Goal: Transaction & Acquisition: Purchase product/service

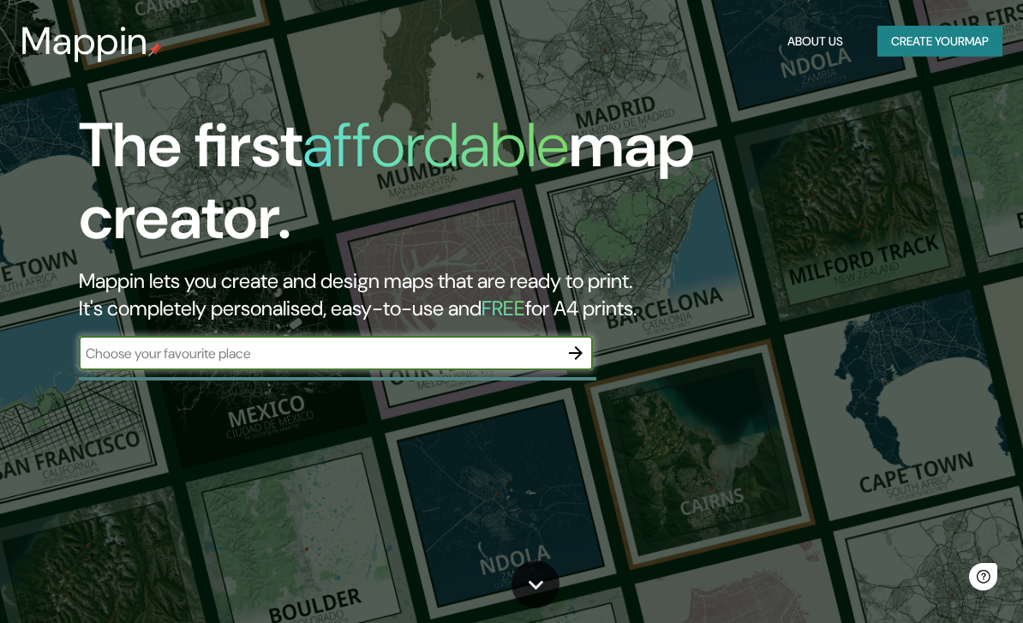
click at [387, 354] on input "text" at bounding box center [319, 354] width 480 height 20
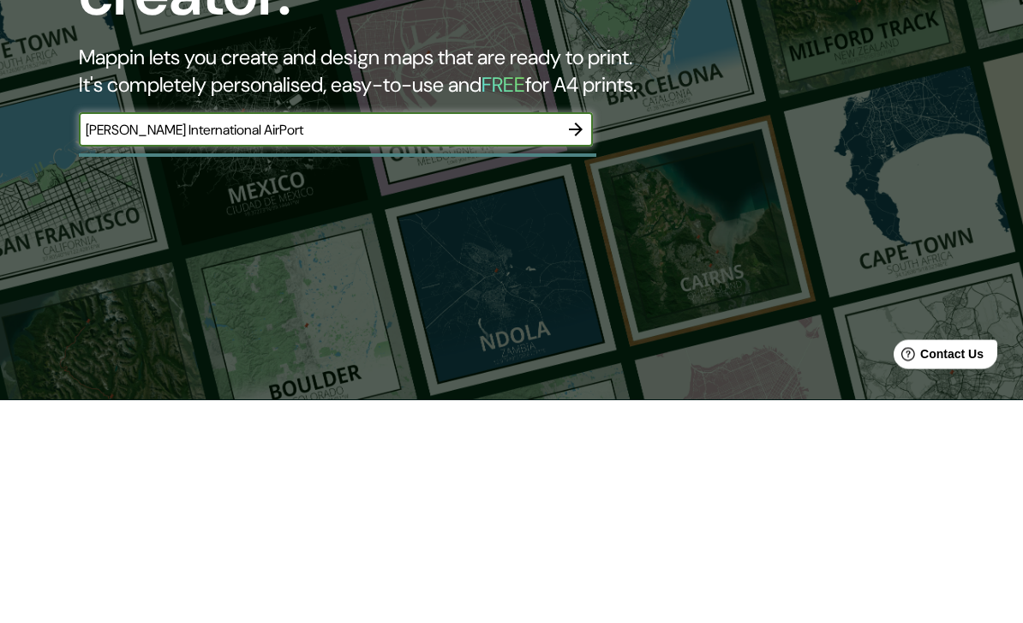
type input "[PERSON_NAME] International AirPort"
click at [520, 344] on input "[PERSON_NAME] International AirPort" at bounding box center [319, 354] width 480 height 20
click at [578, 343] on icon "button" at bounding box center [576, 353] width 21 height 21
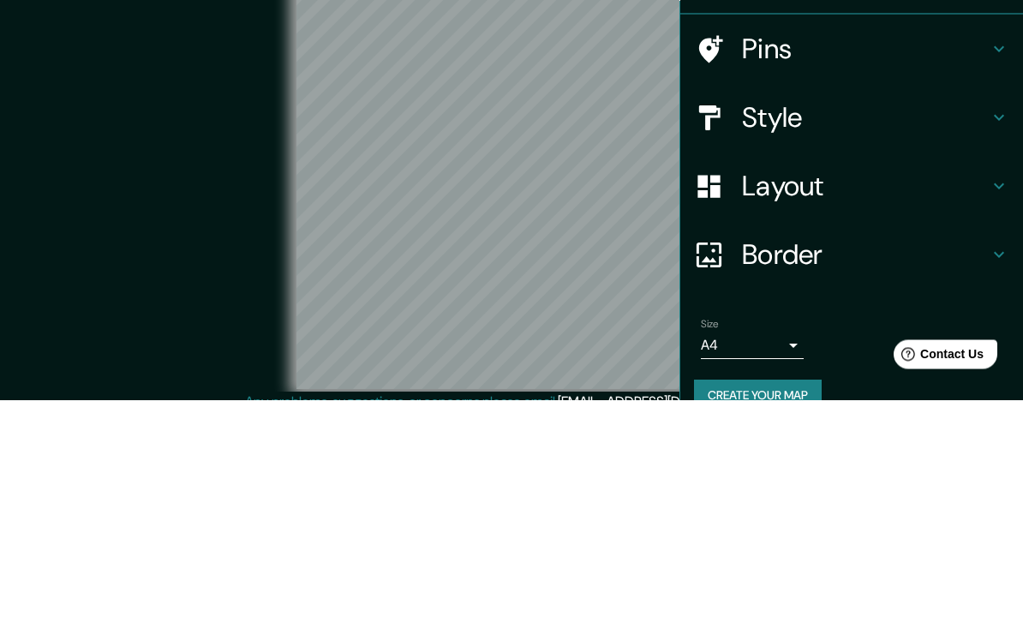
scroll to position [69, 0]
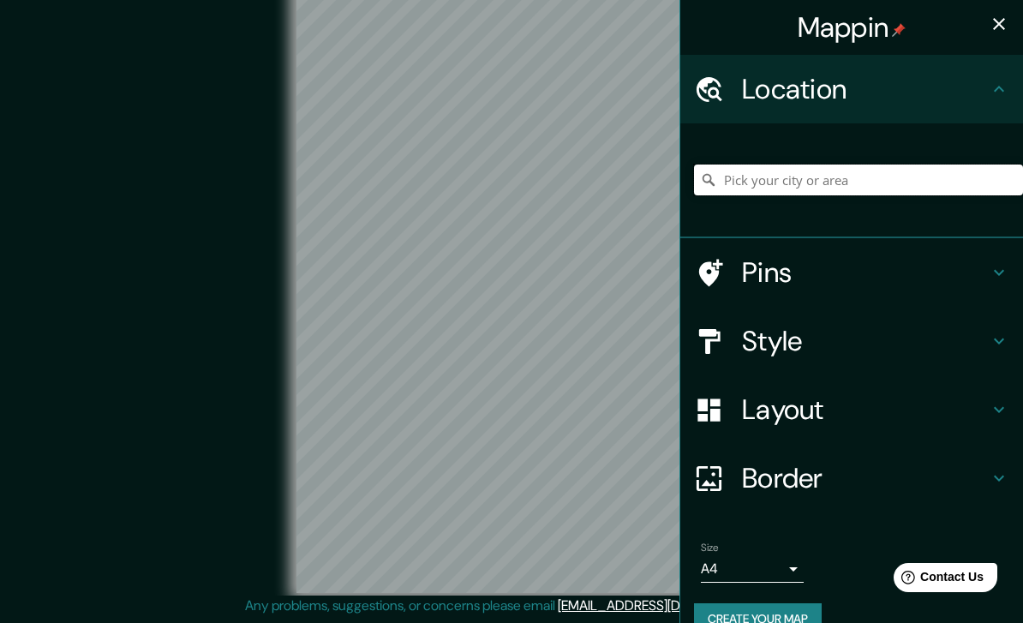
click at [808, 188] on input "Pick your city or area" at bounding box center [858, 180] width 329 height 31
type input "C"
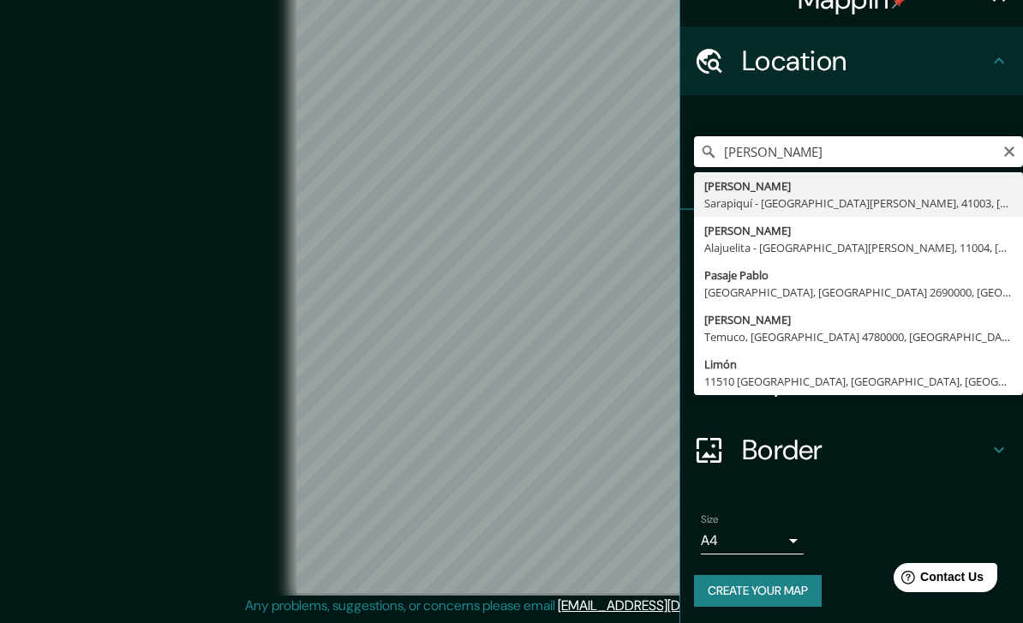
scroll to position [27, 0]
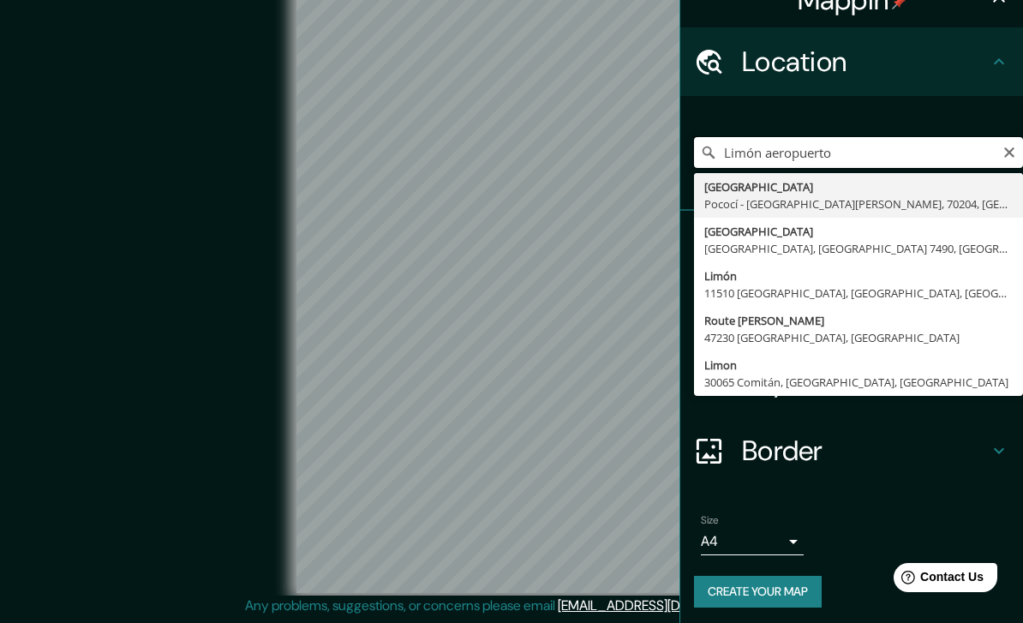
type input "[GEOGRAPHIC_DATA], [GEOGRAPHIC_DATA] - [GEOGRAPHIC_DATA][PERSON_NAME], 70204, […"
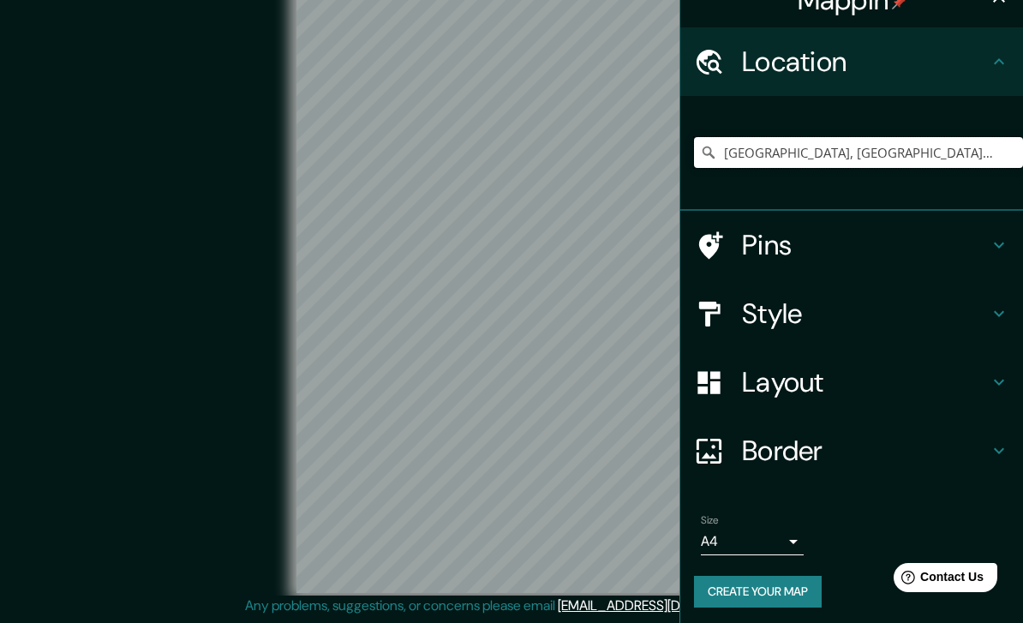
click at [903, 153] on input "[GEOGRAPHIC_DATA], [GEOGRAPHIC_DATA] - [GEOGRAPHIC_DATA][PERSON_NAME], 70204, […" at bounding box center [858, 152] width 329 height 31
click at [749, 148] on input "[GEOGRAPHIC_DATA], [GEOGRAPHIC_DATA] - [GEOGRAPHIC_DATA][PERSON_NAME], 70204, […" at bounding box center [858, 152] width 329 height 31
click at [748, 147] on input "[GEOGRAPHIC_DATA], [GEOGRAPHIC_DATA] - [GEOGRAPHIC_DATA][PERSON_NAME], 70204, […" at bounding box center [858, 152] width 329 height 31
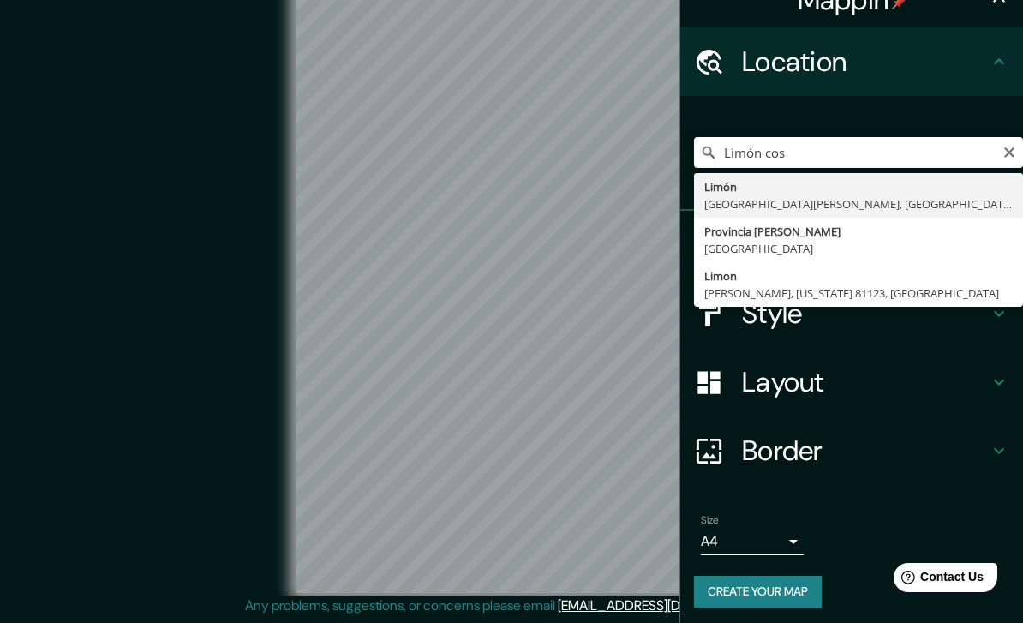
type input "[PERSON_NAME], [GEOGRAPHIC_DATA][PERSON_NAME], [GEOGRAPHIC_DATA]"
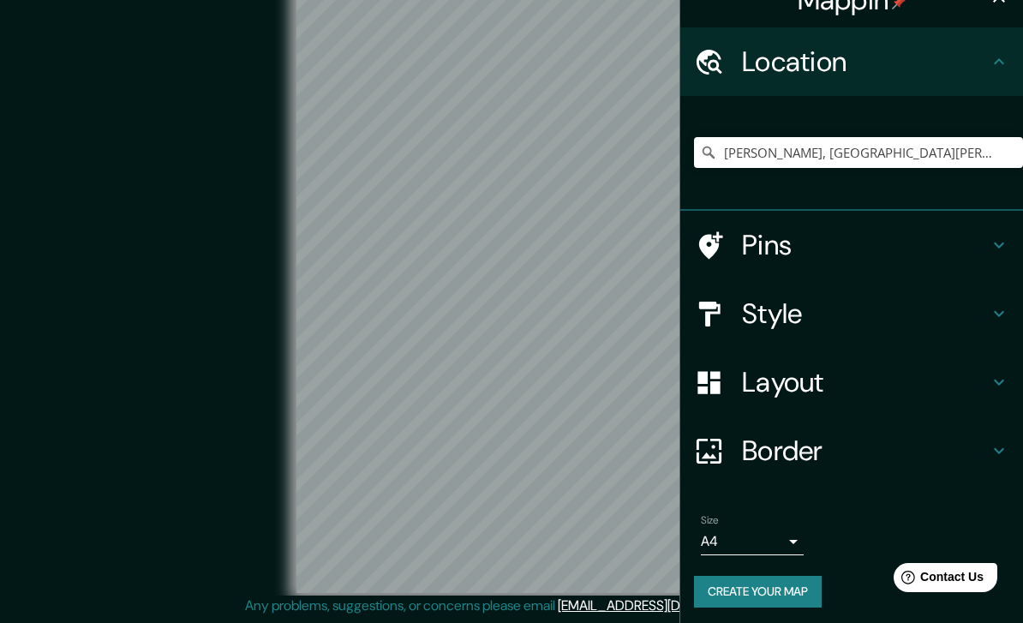
click at [1000, 249] on icon at bounding box center [999, 245] width 21 height 21
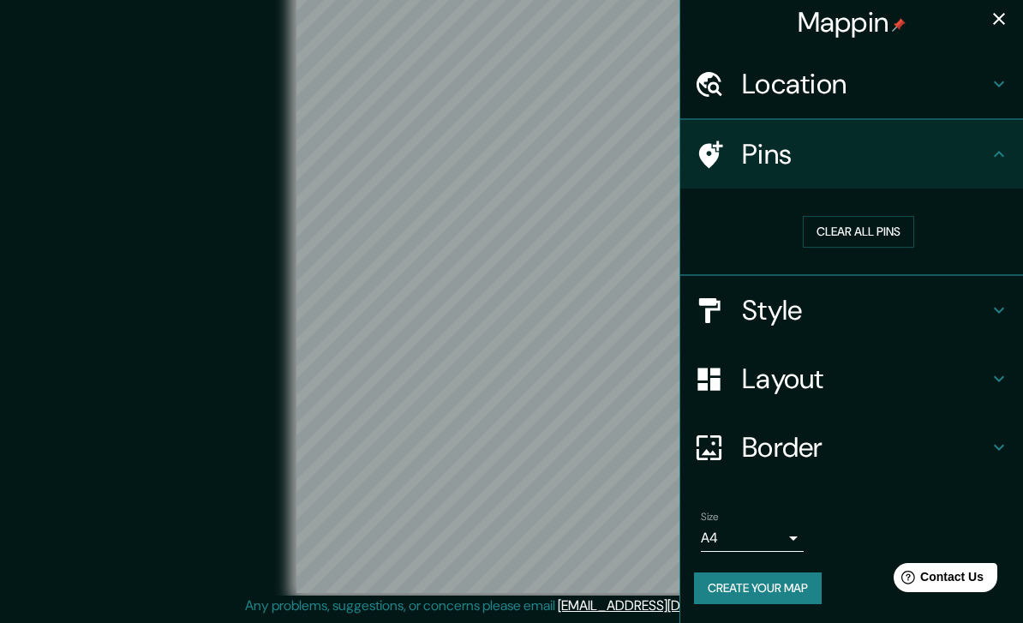
scroll to position [2, 0]
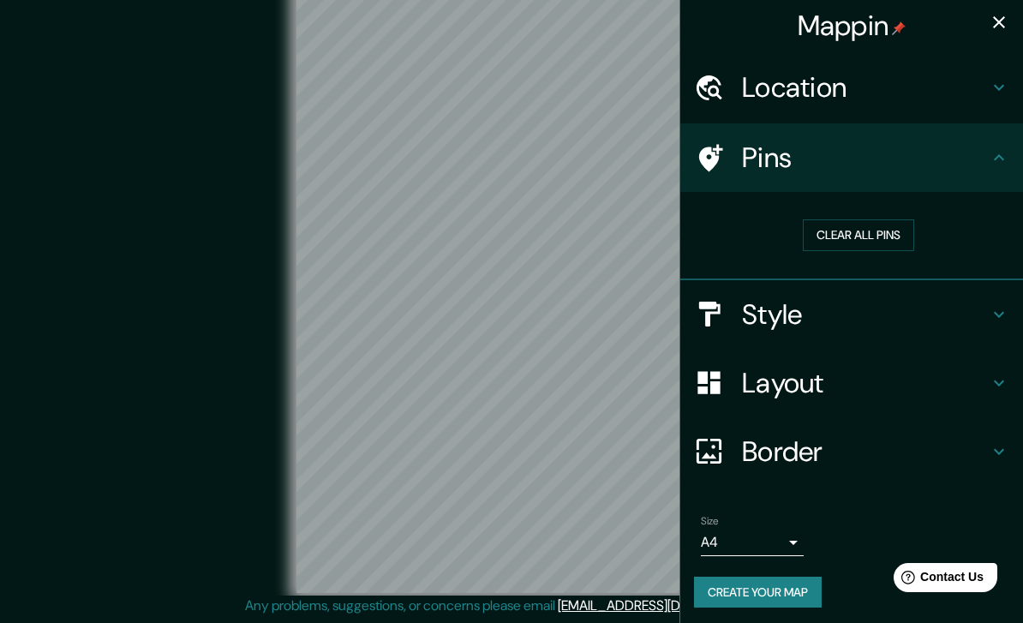
click at [882, 163] on h4 "Pins" at bounding box center [865, 158] width 247 height 34
click at [901, 167] on h4 "Pins" at bounding box center [865, 158] width 247 height 34
click at [1014, 166] on div "Pins" at bounding box center [851, 157] width 343 height 69
click at [998, 159] on icon at bounding box center [999, 157] width 21 height 21
click at [991, 158] on icon at bounding box center [999, 157] width 21 height 21
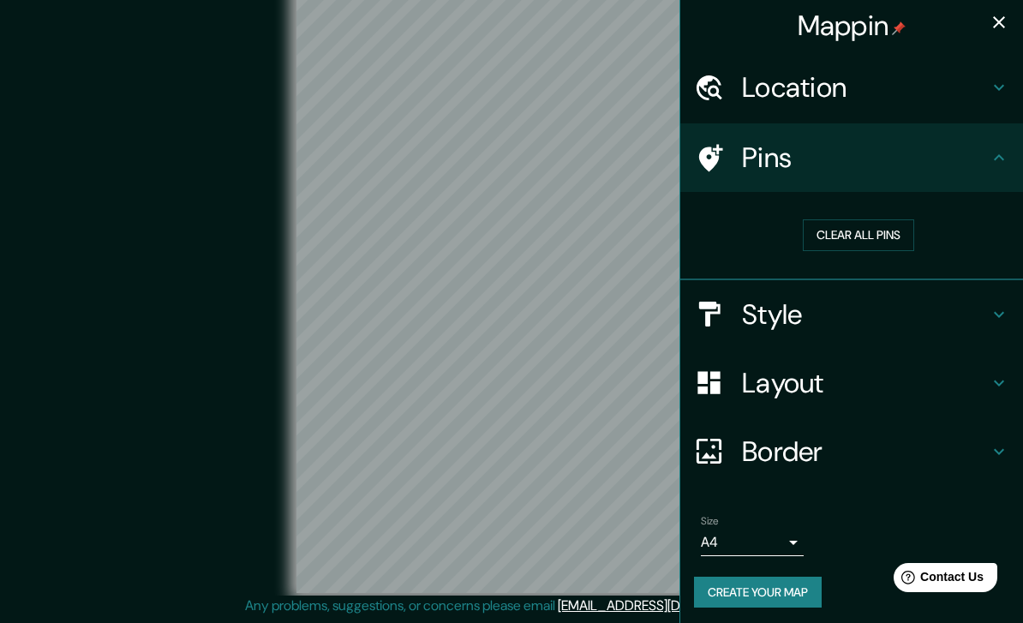
click at [1004, 200] on div "Clear all pins" at bounding box center [851, 236] width 343 height 88
click at [1002, 100] on div "Location" at bounding box center [851, 87] width 343 height 69
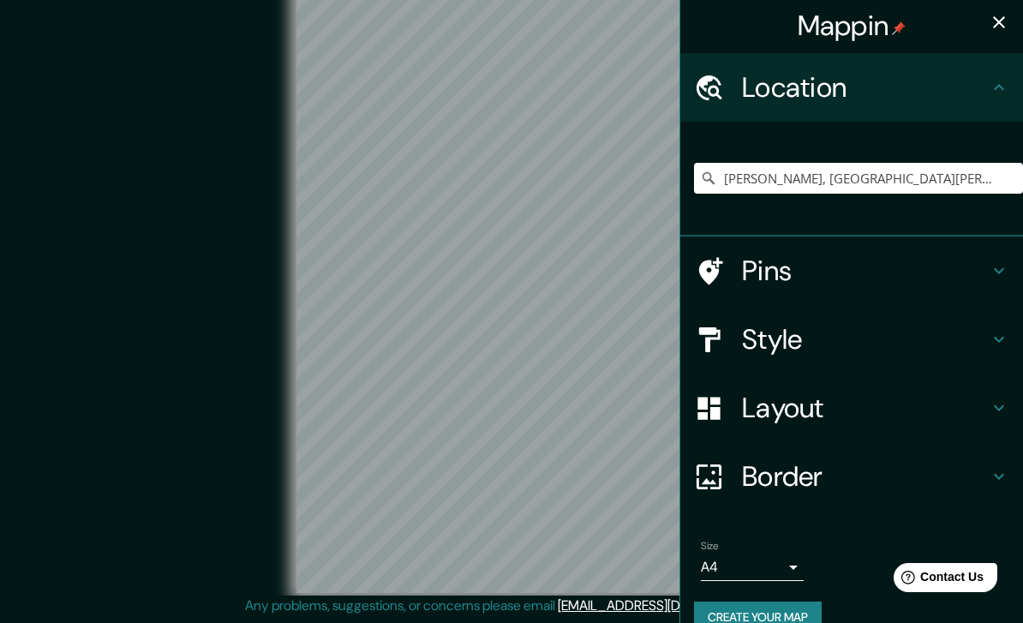
click at [877, 283] on h4 "Pins" at bounding box center [865, 271] width 247 height 34
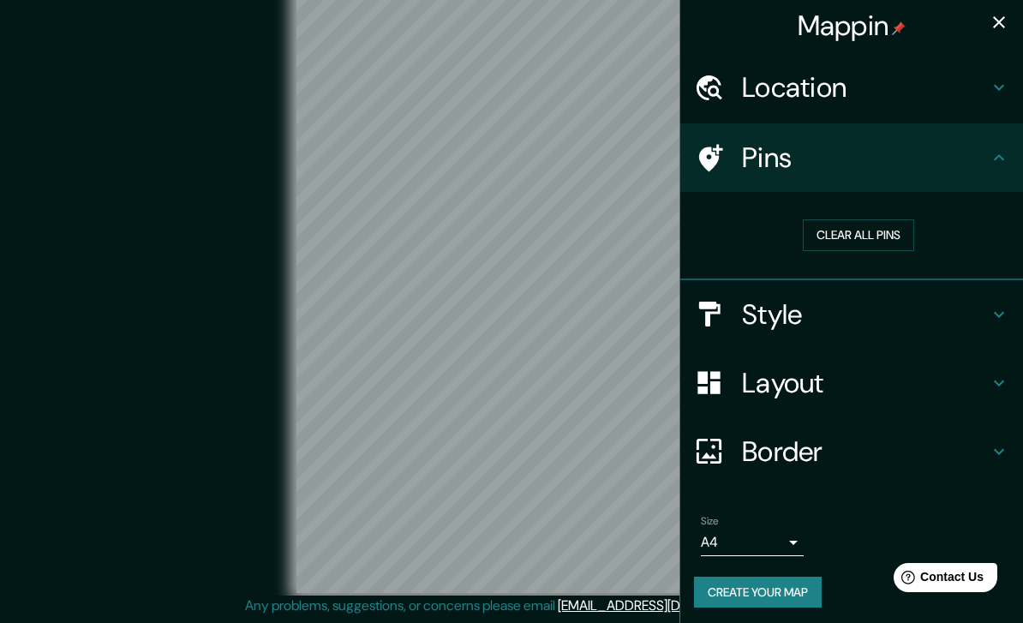
click at [898, 83] on h4 "Location" at bounding box center [865, 87] width 247 height 34
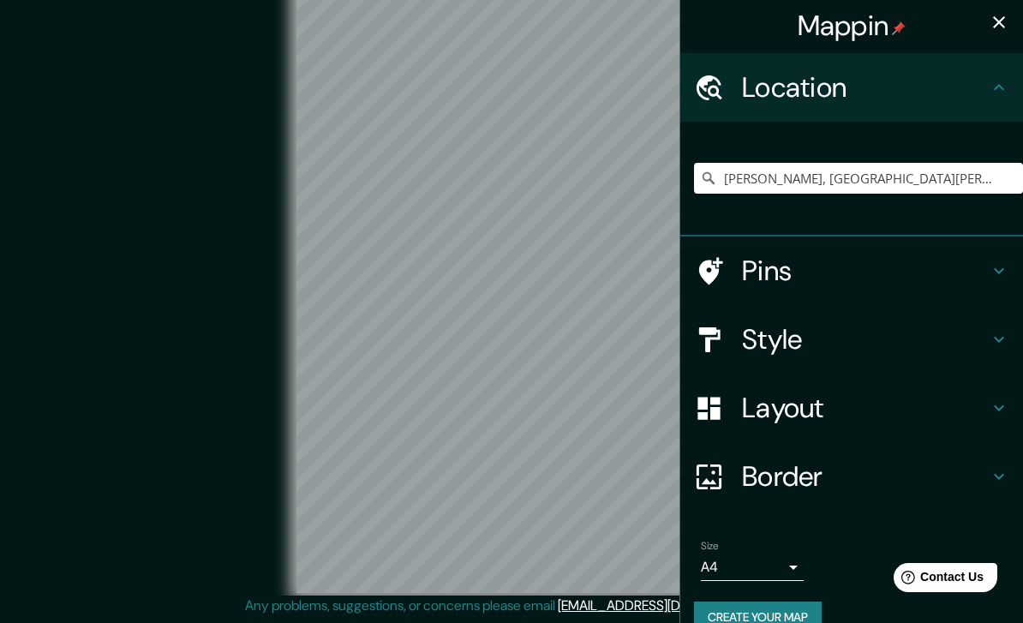
click at [866, 342] on h4 "Style" at bounding box center [865, 339] width 247 height 34
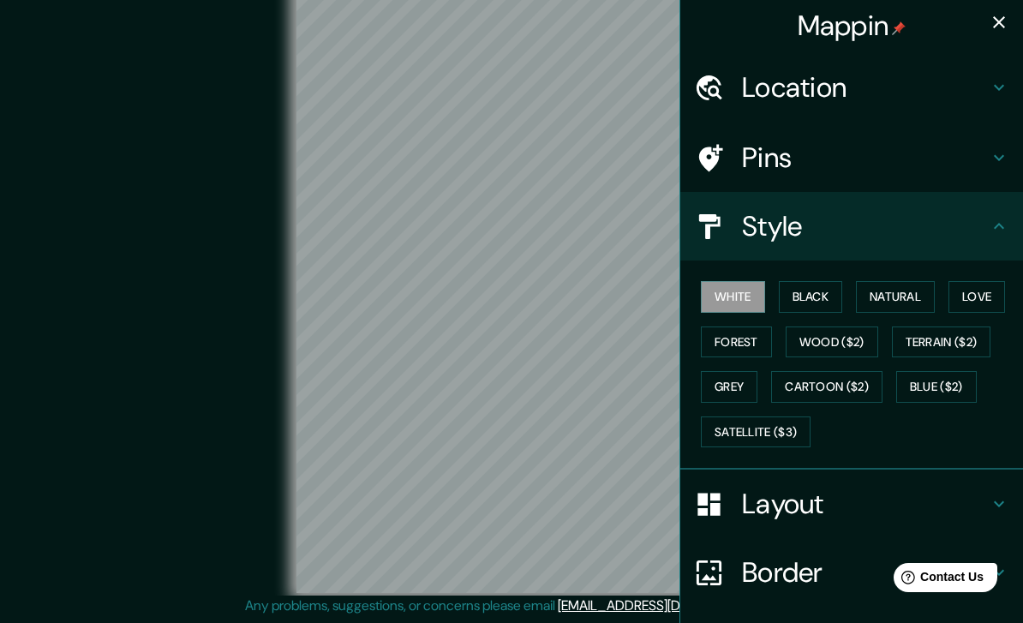
click at [836, 288] on button "Black" at bounding box center [811, 297] width 64 height 32
click at [909, 306] on button "Natural" at bounding box center [895, 297] width 79 height 32
click at [980, 303] on button "Love" at bounding box center [977, 297] width 57 height 32
click at [769, 345] on button "Forest" at bounding box center [736, 343] width 71 height 32
click at [813, 351] on button "Wood ($2)" at bounding box center [832, 343] width 93 height 32
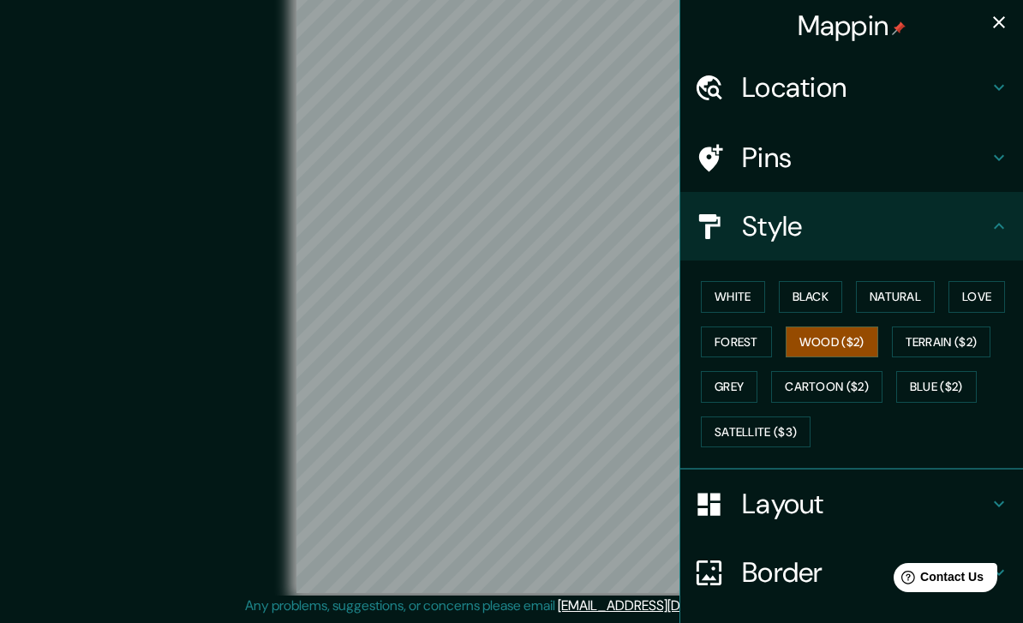
click at [940, 348] on button "Terrain ($2)" at bounding box center [941, 343] width 99 height 32
click at [748, 385] on button "Grey" at bounding box center [729, 387] width 57 height 32
click at [798, 396] on button "Cartoon ($2)" at bounding box center [826, 387] width 111 height 32
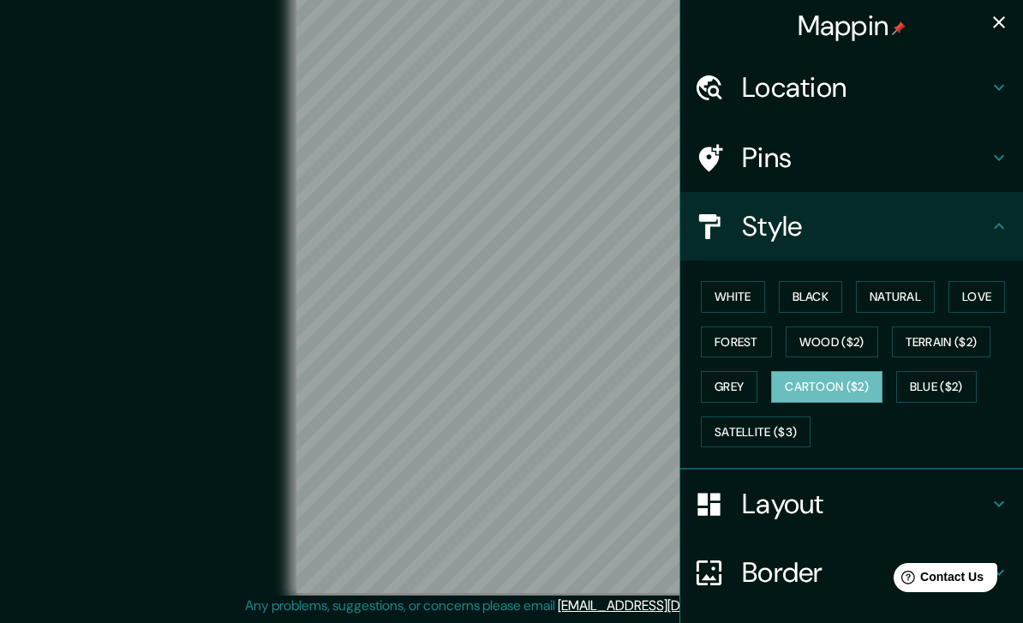
click at [798, 426] on button "Satellite ($3)" at bounding box center [756, 433] width 110 height 32
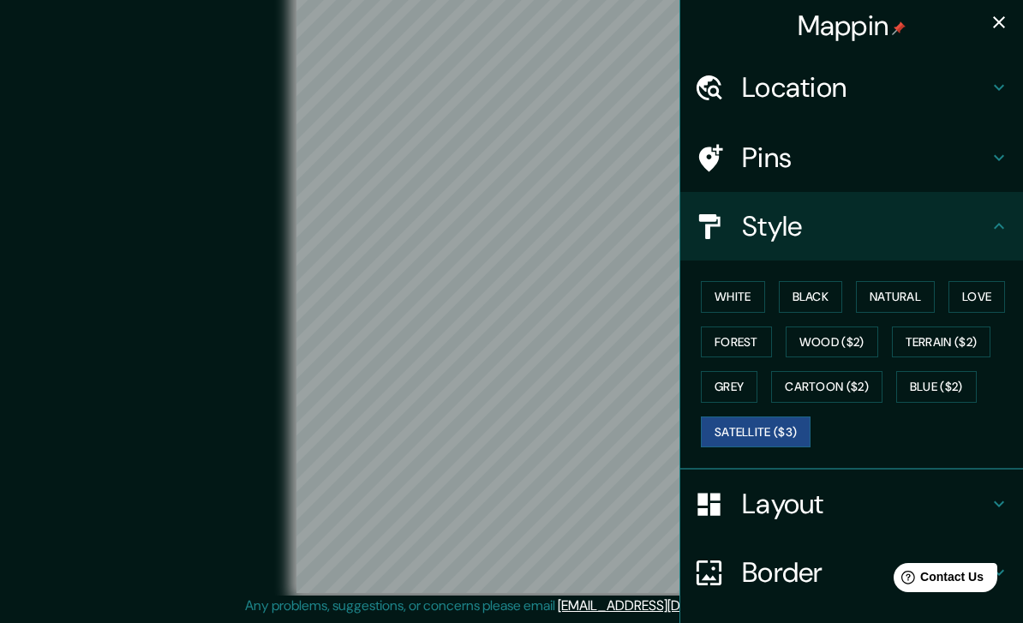
click at [877, 153] on h4 "Pins" at bounding box center [865, 158] width 247 height 34
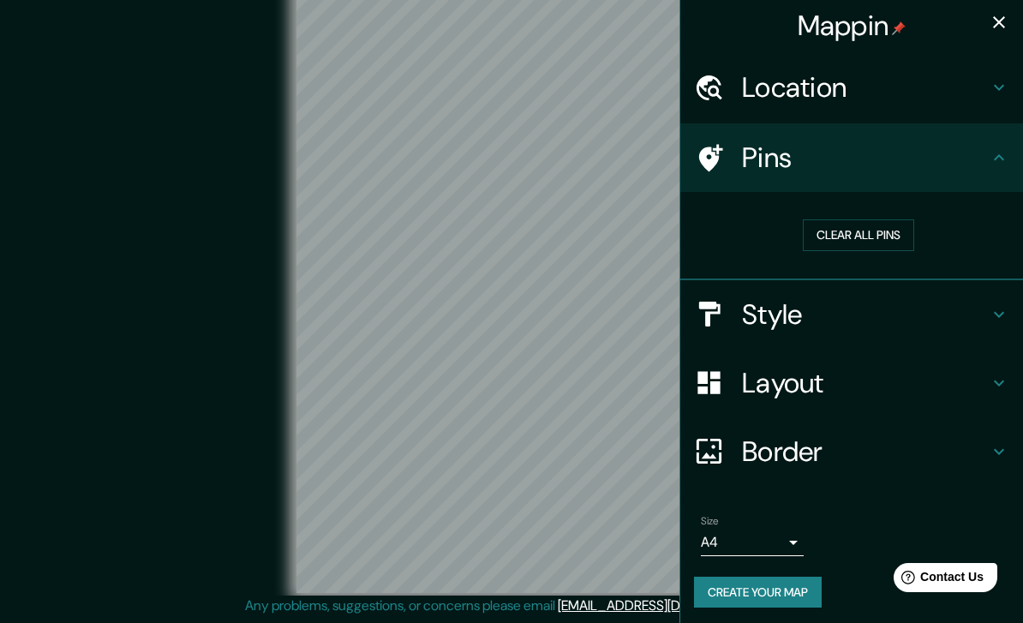
click at [998, 154] on icon at bounding box center [999, 157] width 10 height 6
click at [990, 159] on icon at bounding box center [999, 157] width 21 height 21
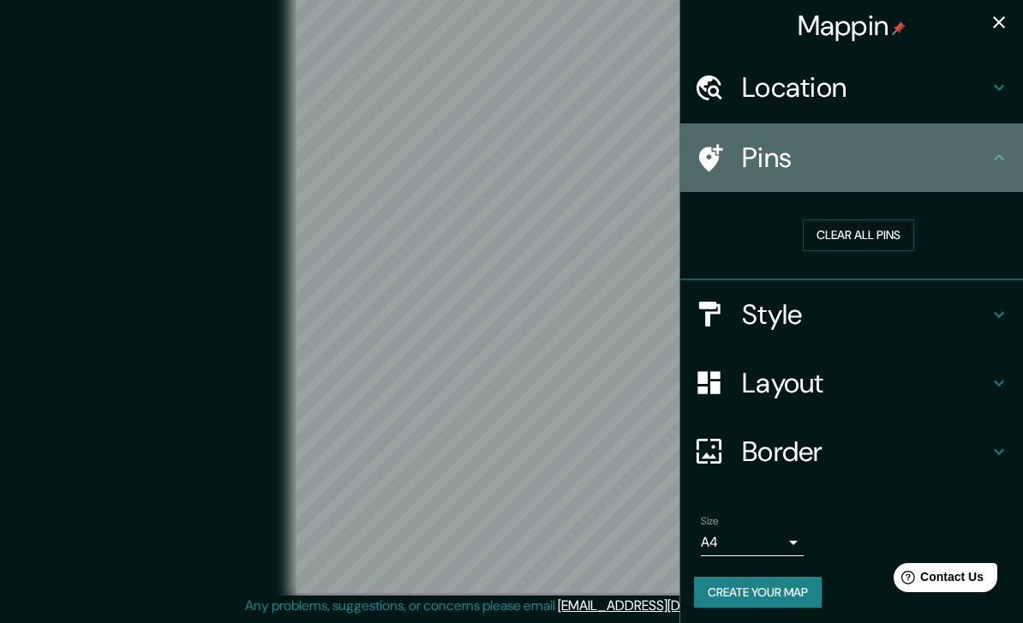
click at [989, 159] on icon at bounding box center [999, 157] width 21 height 21
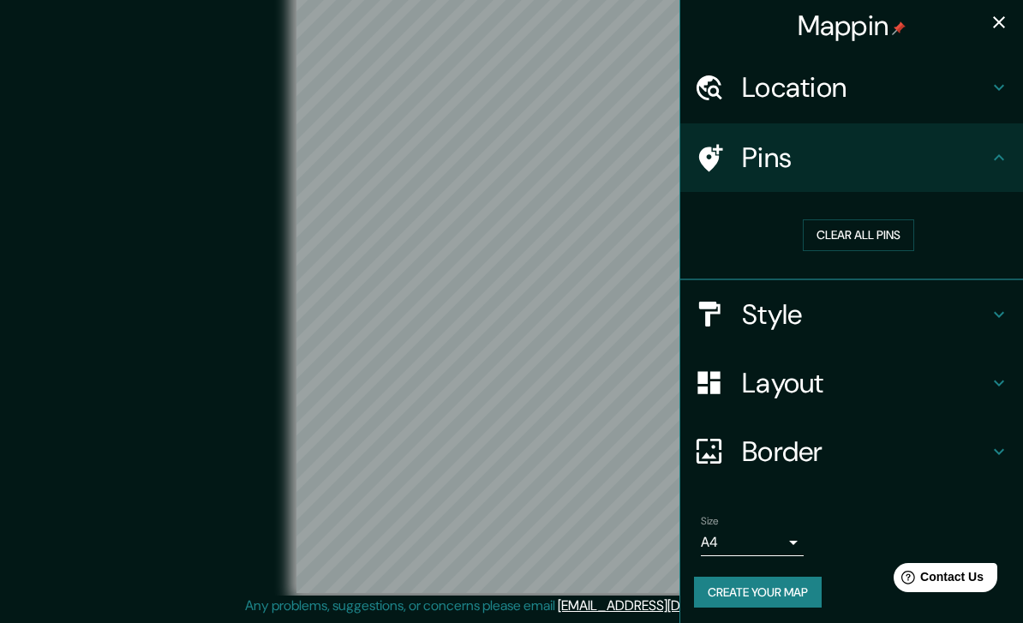
click at [842, 454] on h4 "Border" at bounding box center [865, 452] width 247 height 34
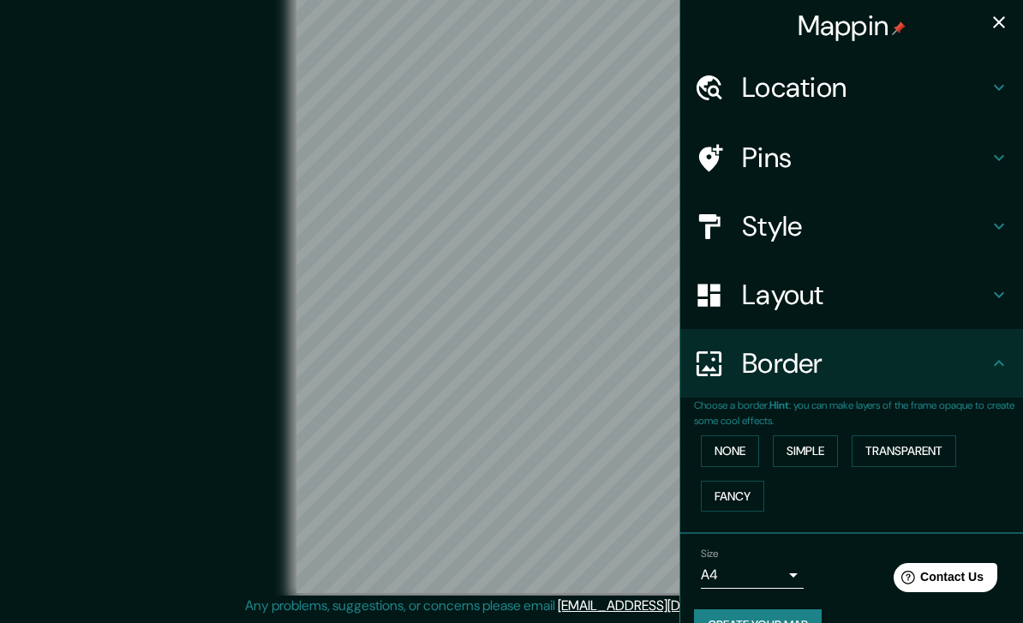
click at [735, 454] on button "None" at bounding box center [730, 451] width 58 height 32
click at [822, 446] on button "Simple" at bounding box center [805, 451] width 65 height 32
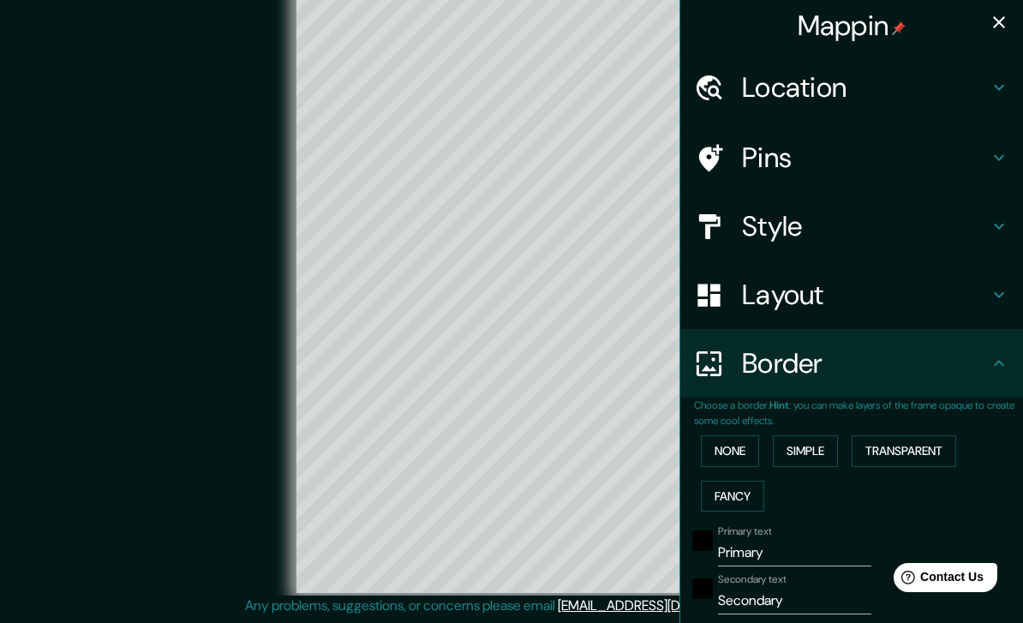
click at [910, 441] on button "Transparent" at bounding box center [904, 451] width 105 height 32
click at [735, 488] on button "Fancy" at bounding box center [732, 497] width 63 height 32
click at [745, 442] on button "None" at bounding box center [730, 451] width 58 height 32
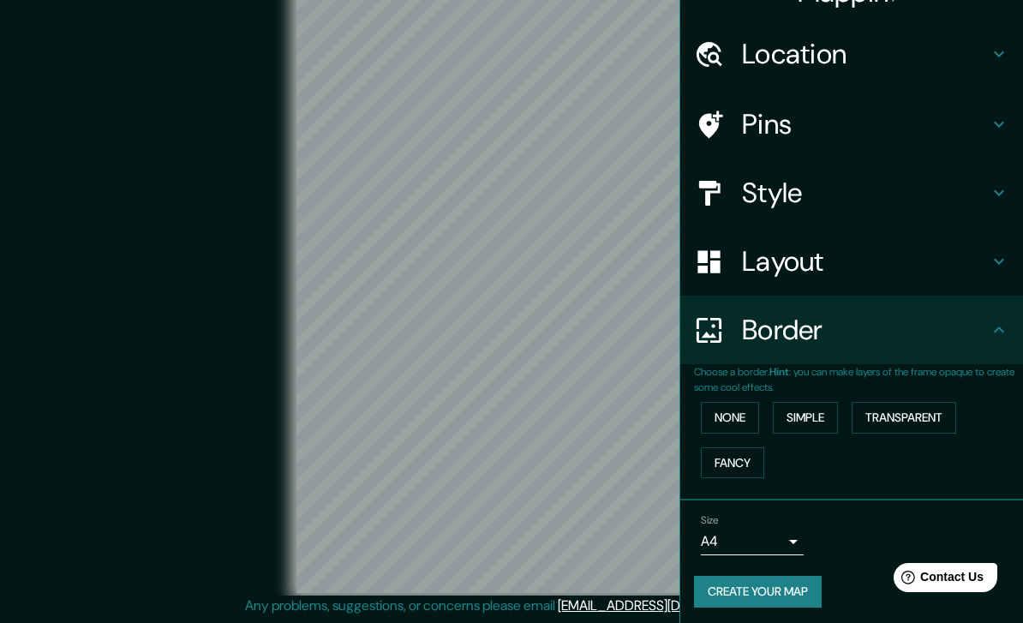
scroll to position [34, 0]
click at [905, 272] on h4 "Layout" at bounding box center [865, 262] width 247 height 34
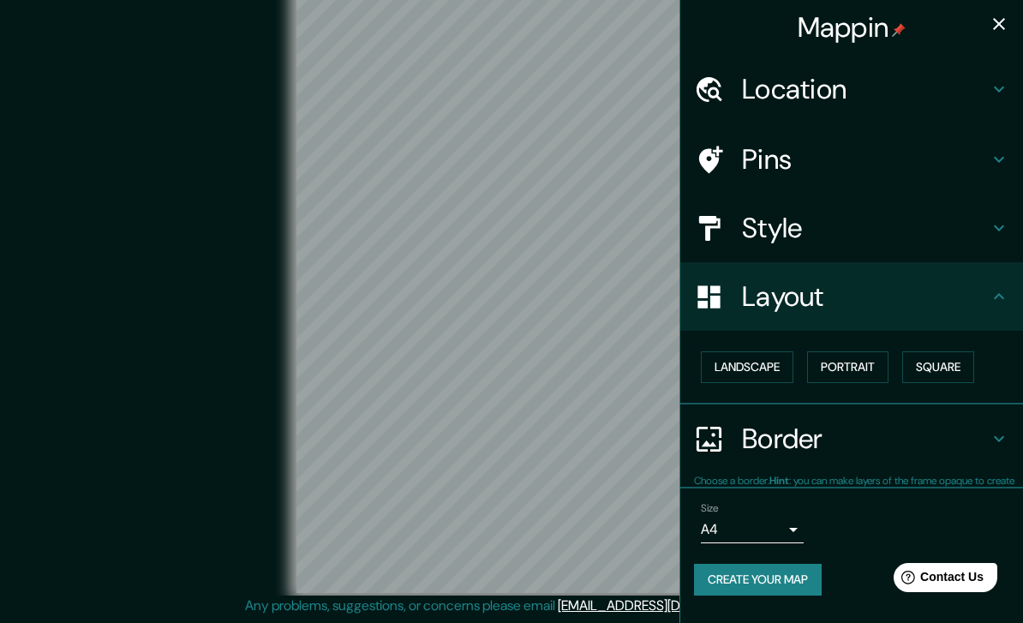
scroll to position [0, 0]
click at [774, 369] on button "Landscape" at bounding box center [747, 367] width 93 height 32
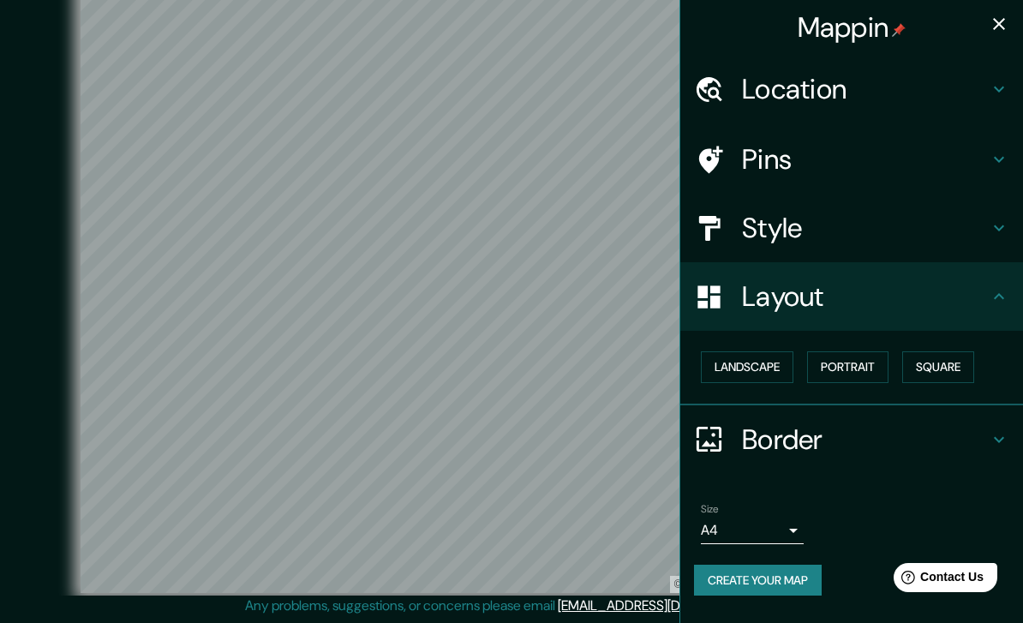
click at [868, 370] on button "Portrait" at bounding box center [847, 367] width 81 height 32
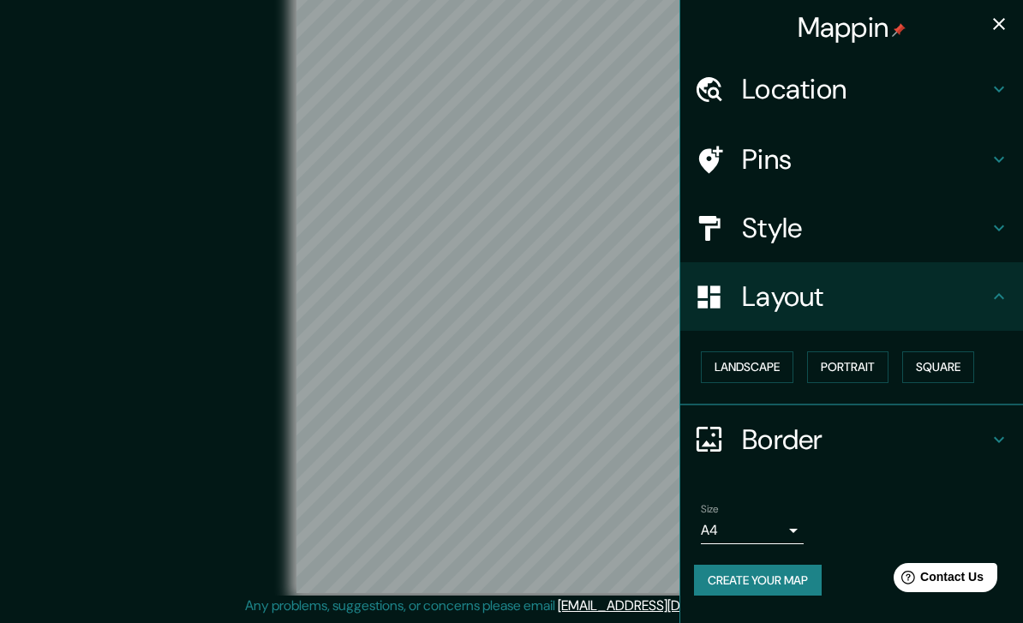
click at [937, 375] on button "Square" at bounding box center [938, 367] width 72 height 32
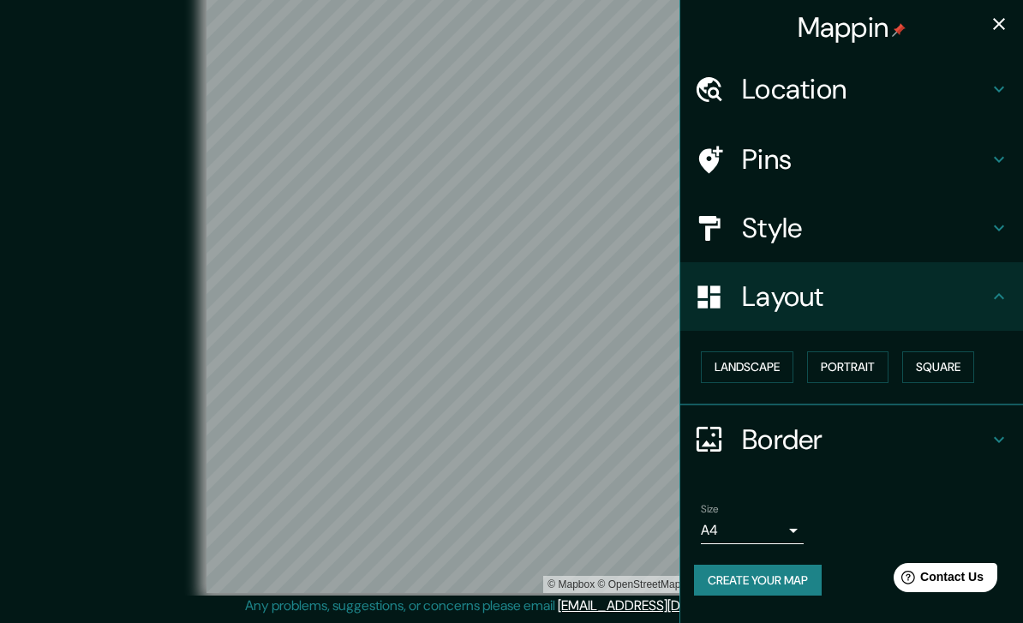
click at [778, 364] on button "Landscape" at bounding box center [747, 367] width 93 height 32
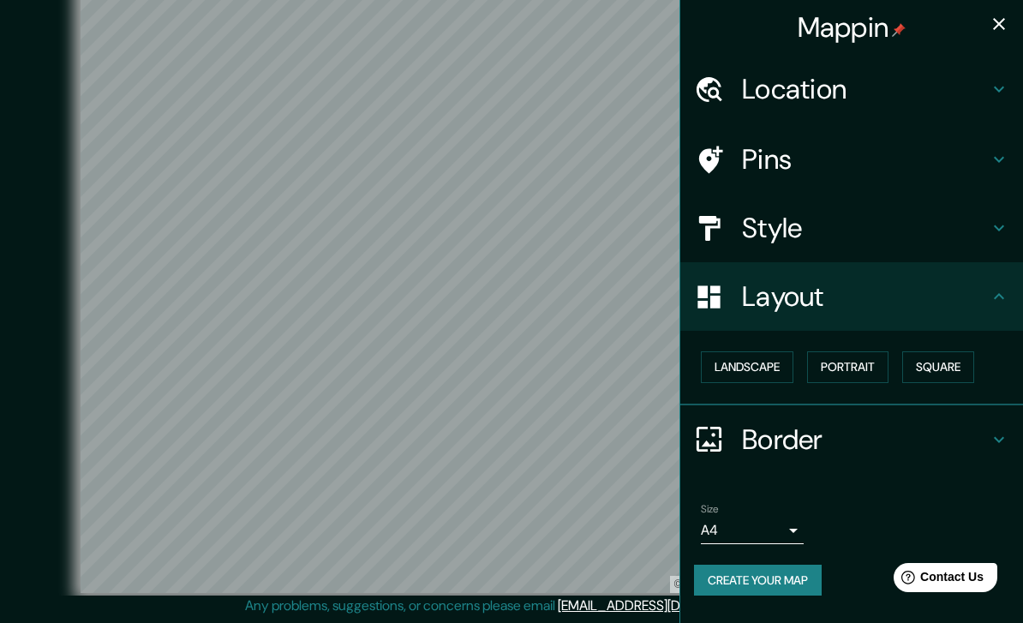
click at [877, 95] on h4 "Location" at bounding box center [865, 89] width 247 height 34
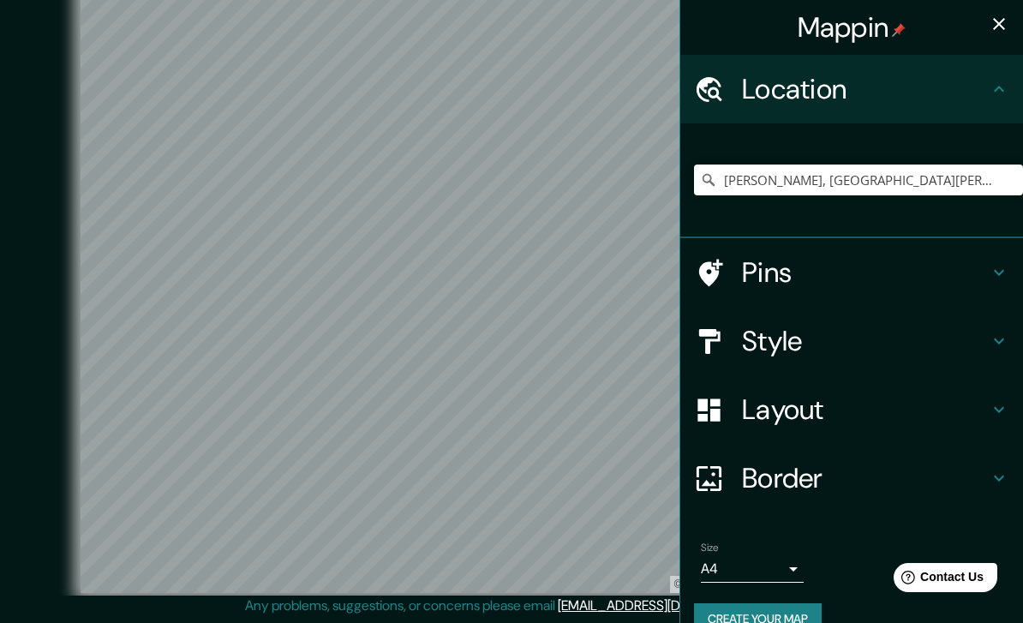
click at [979, 96] on h4 "Location" at bounding box center [865, 89] width 247 height 34
click at [750, 279] on h4 "Pins" at bounding box center [865, 272] width 247 height 34
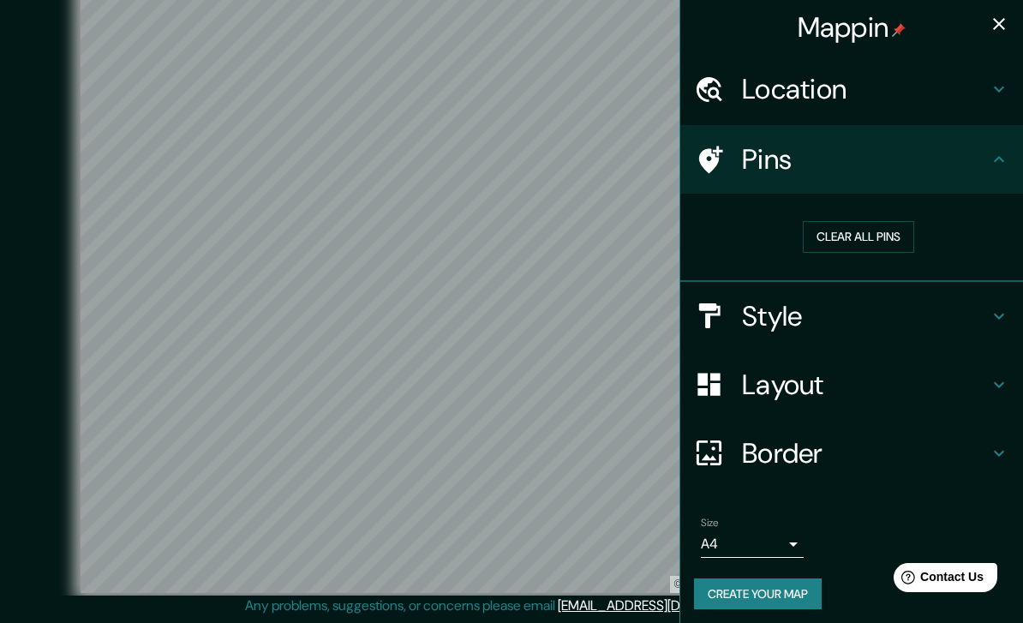
click at [878, 243] on button "Clear all pins" at bounding box center [858, 237] width 111 height 32
click at [878, 234] on button "Clear all pins" at bounding box center [858, 237] width 111 height 32
click at [985, 157] on h4 "Pins" at bounding box center [865, 159] width 247 height 34
click at [987, 157] on h4 "Pins" at bounding box center [865, 159] width 247 height 34
click at [800, 590] on button "Create your map" at bounding box center [758, 594] width 128 height 32
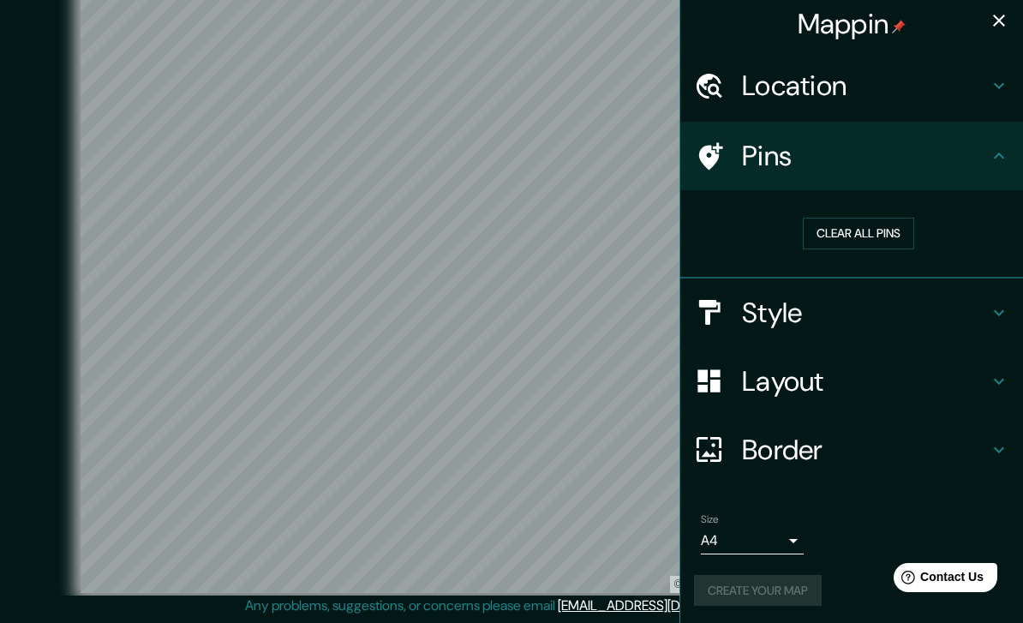
scroll to position [2, 0]
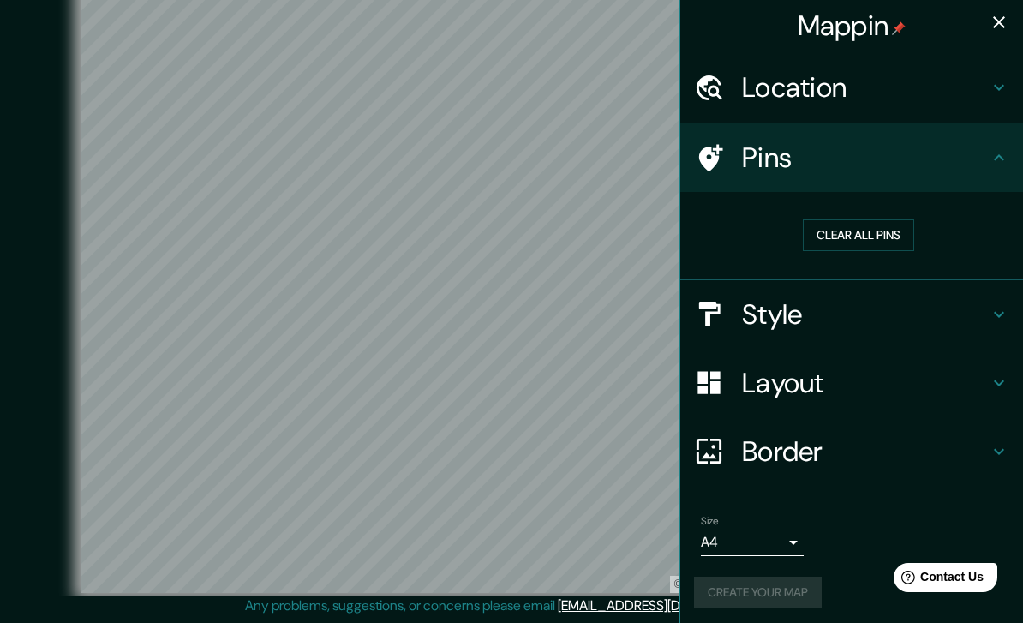
click at [811, 585] on div "Create your map" at bounding box center [851, 593] width 315 height 32
click at [795, 592] on div "Create your map" at bounding box center [851, 593] width 315 height 32
click at [795, 600] on button "Create your map" at bounding box center [758, 593] width 128 height 32
click at [803, 590] on div "Create your map" at bounding box center [851, 593] width 315 height 32
click at [747, 600] on button "Create your map" at bounding box center [758, 593] width 128 height 32
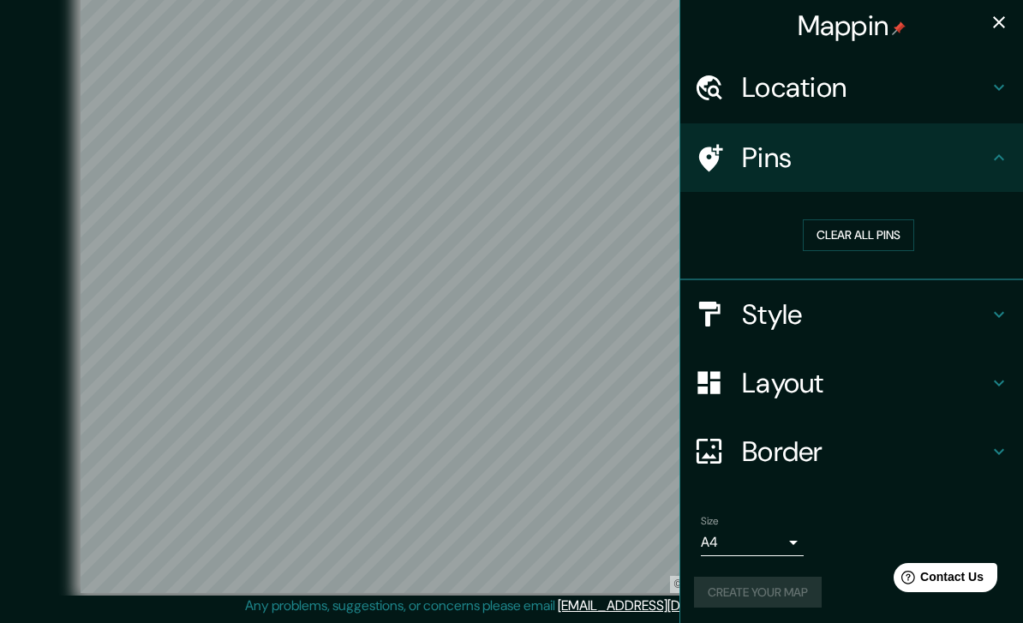
scroll to position [69, 0]
click at [795, 543] on body "Mappin Location [GEOGRAPHIC_DATA], [GEOGRAPHIC_DATA][PERSON_NAME], [GEOGRAPHIC_…" at bounding box center [511, 291] width 1023 height 623
click at [822, 533] on div at bounding box center [511, 311] width 1023 height 623
click at [783, 581] on div "Create your map" at bounding box center [851, 593] width 315 height 32
click at [782, 581] on div "Create your map" at bounding box center [851, 593] width 315 height 32
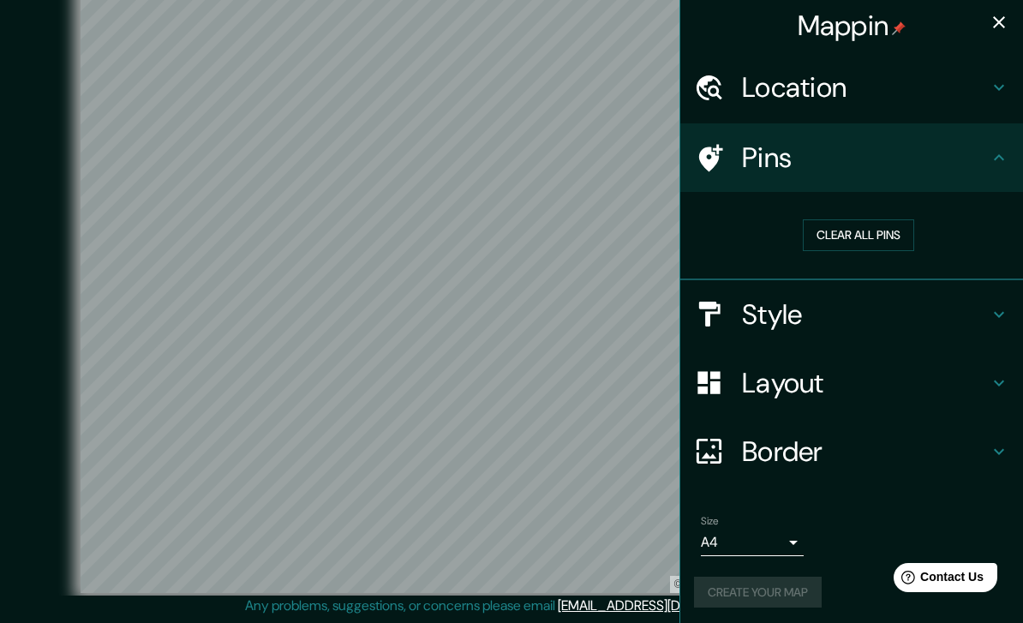
click at [790, 607] on div "Size A4 single Create your map" at bounding box center [851, 565] width 315 height 114
click at [450, 306] on div at bounding box center [448, 313] width 14 height 14
click at [226, 123] on div at bounding box center [224, 130] width 14 height 14
click at [479, 311] on div at bounding box center [474, 318] width 14 height 14
click at [800, 585] on button "Create your map" at bounding box center [758, 593] width 128 height 32
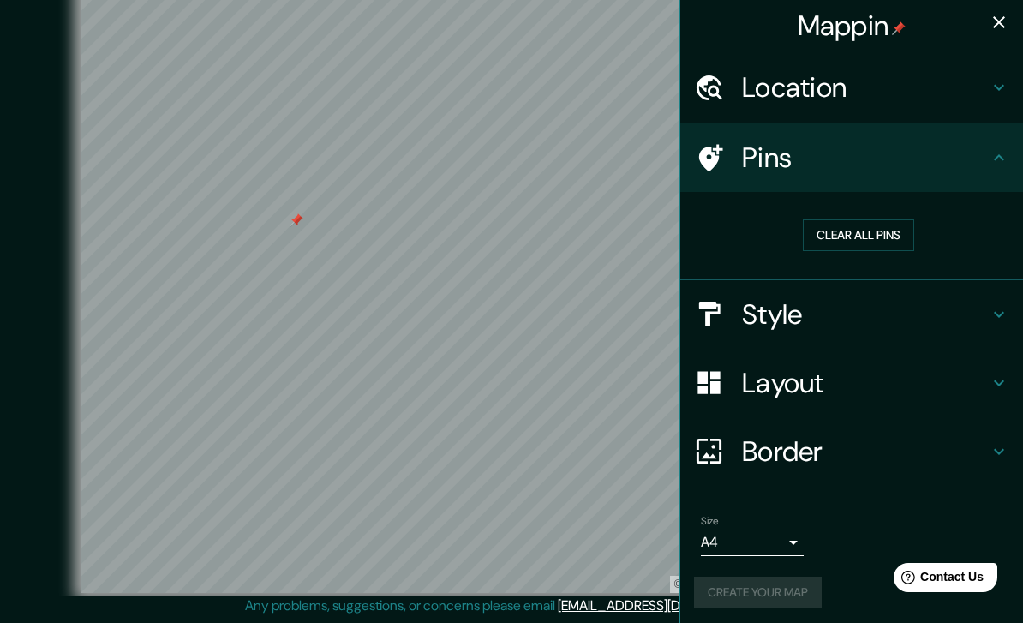
scroll to position [69, 0]
click at [1014, 25] on button "button" at bounding box center [999, 22] width 34 height 34
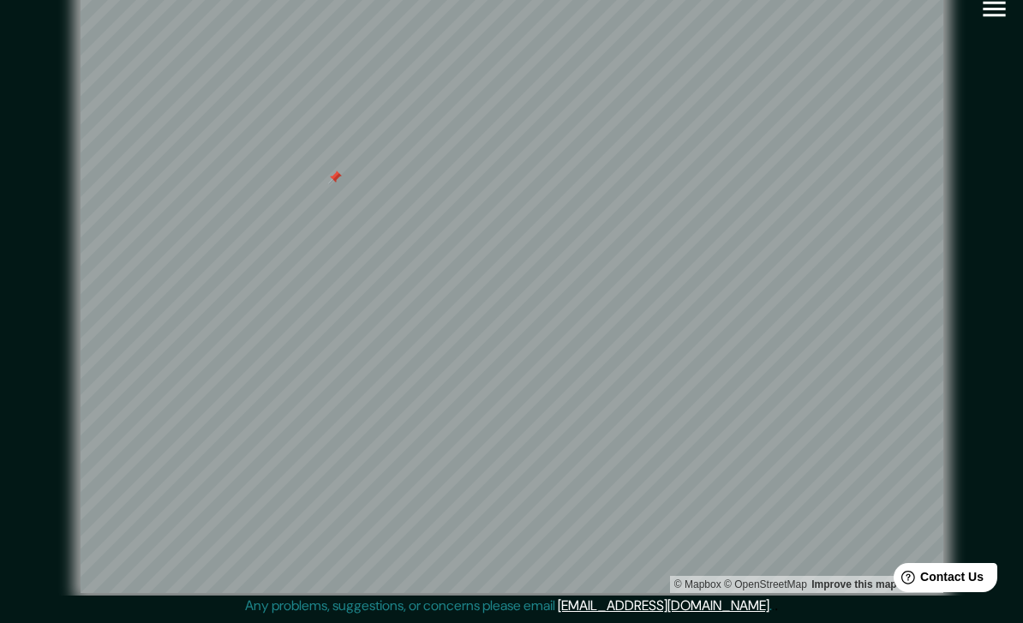
click at [835, 578] on link "Improve this map" at bounding box center [854, 584] width 85 height 12
click at [978, 92] on div "© Mapbox © OpenStreetMap Improve this map © Maxar" at bounding box center [512, 287] width 976 height 615
click at [884, 123] on div at bounding box center [879, 130] width 14 height 14
